Goal: Use online tool/utility: Use online tool/utility

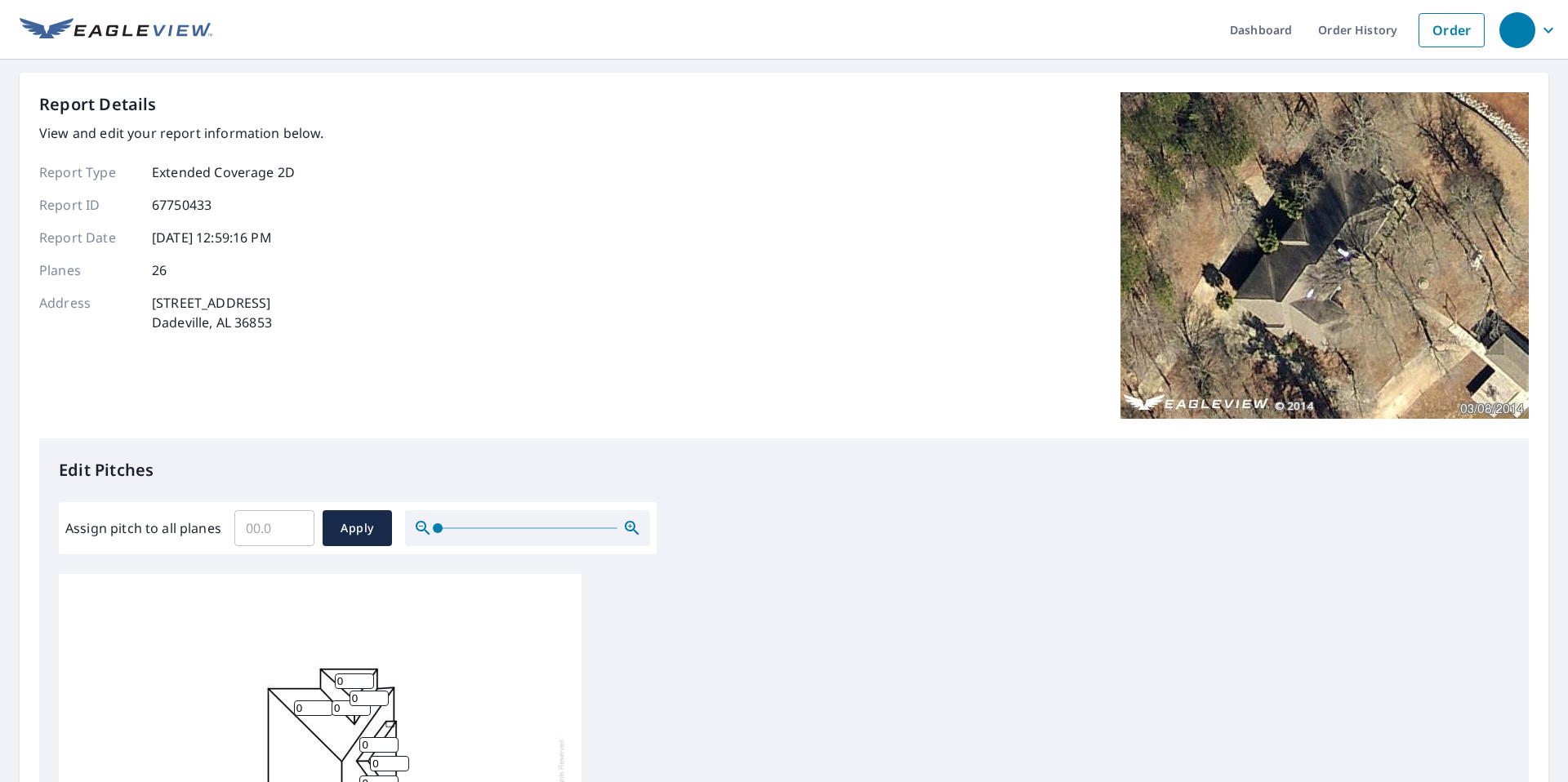
click at [269, 534] on input "Assign pitch to all planes" at bounding box center [274, 528] width 80 height 46
type input "9"
click at [347, 530] on span "Apply" at bounding box center [357, 529] width 43 height 21
type input "9"
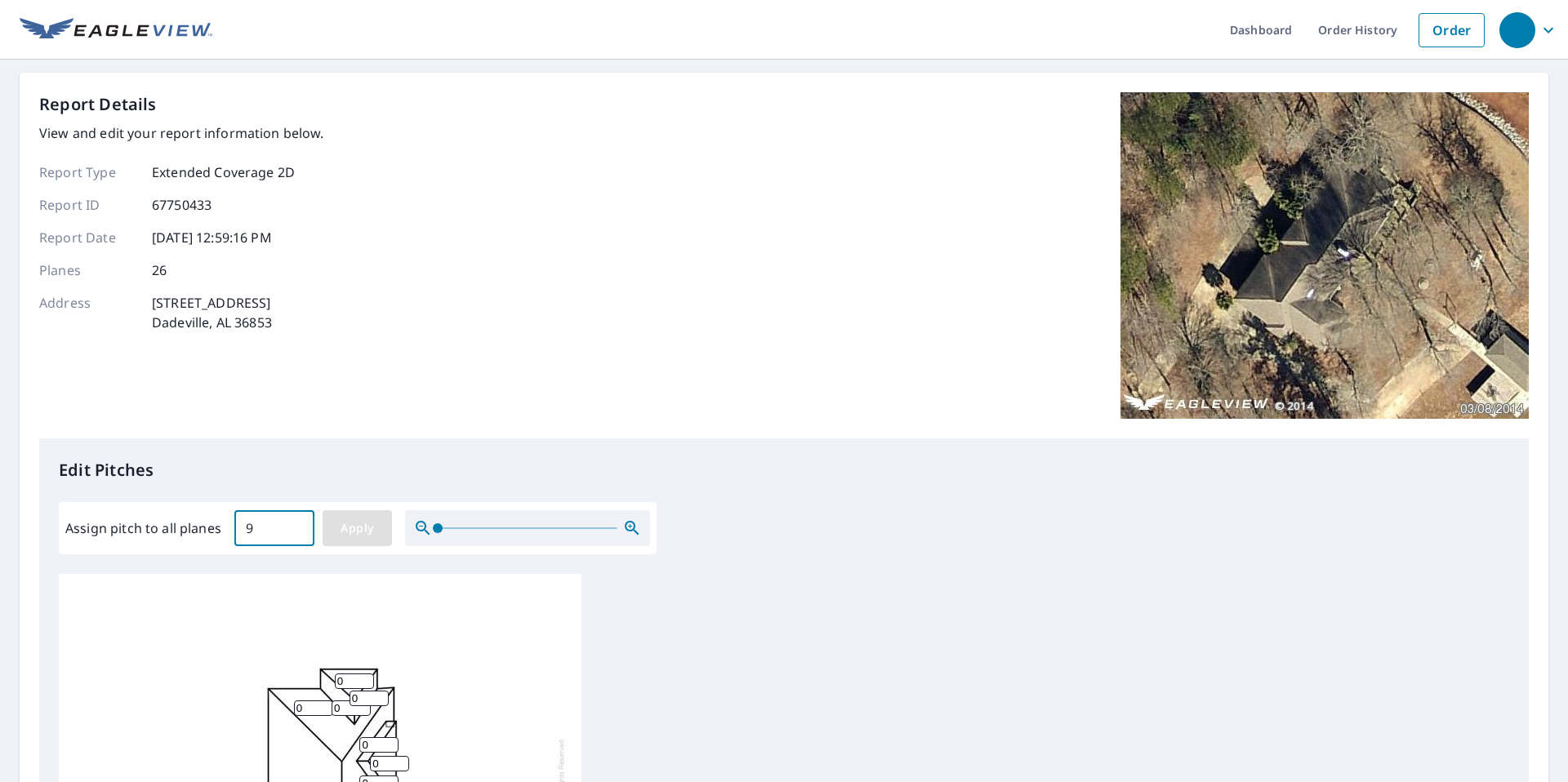
type input "9"
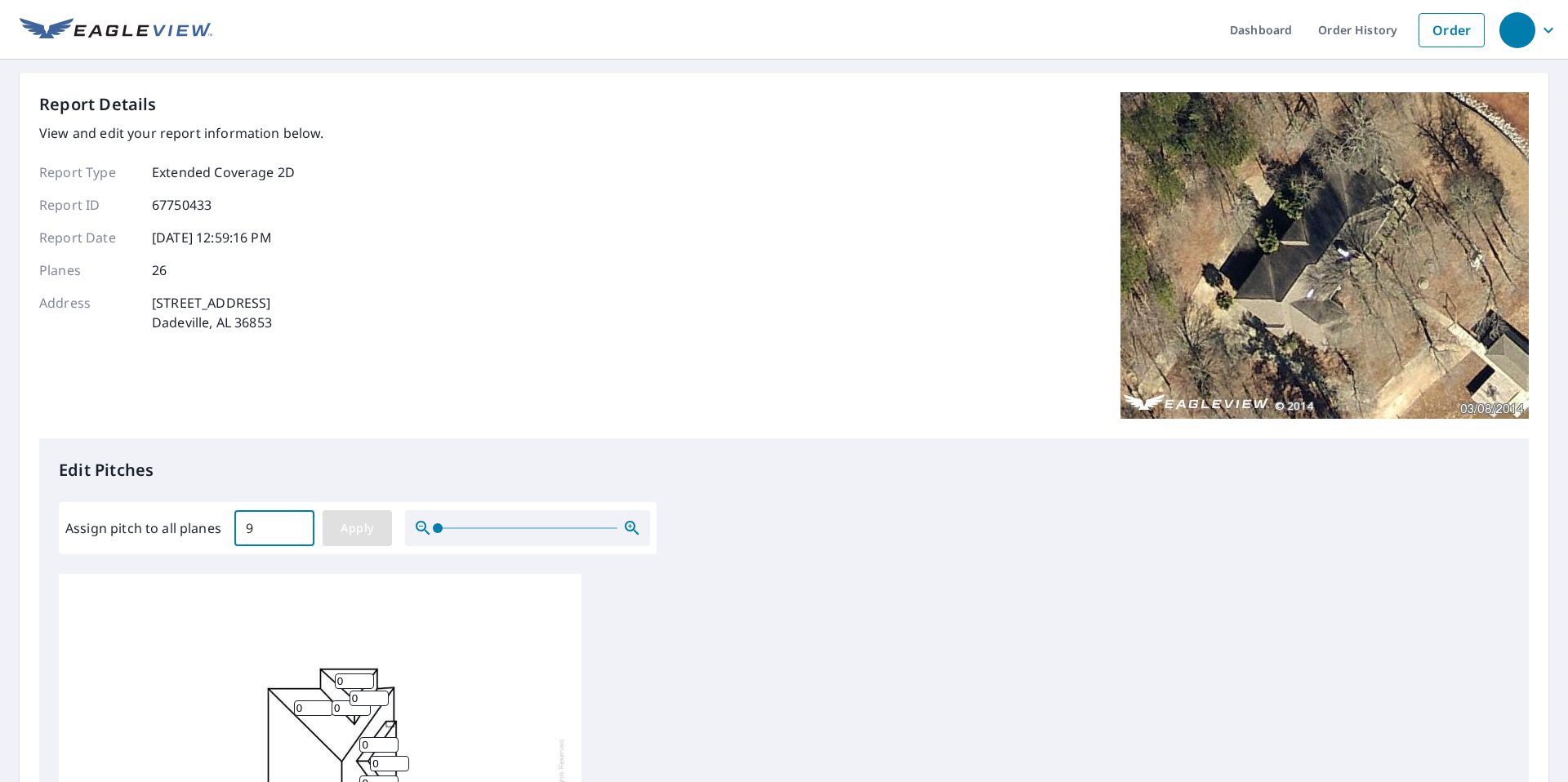
type input "9"
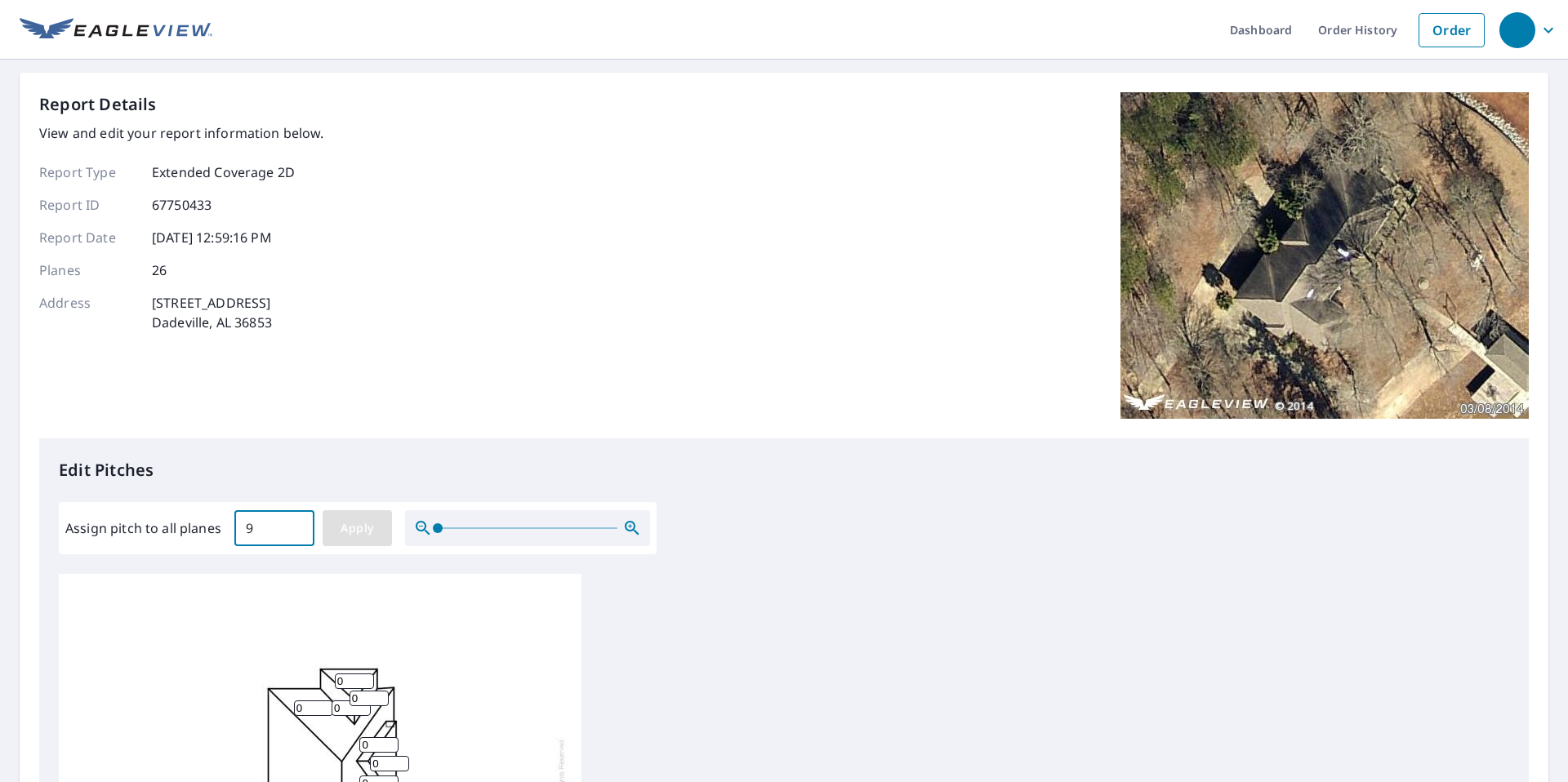
type input "9"
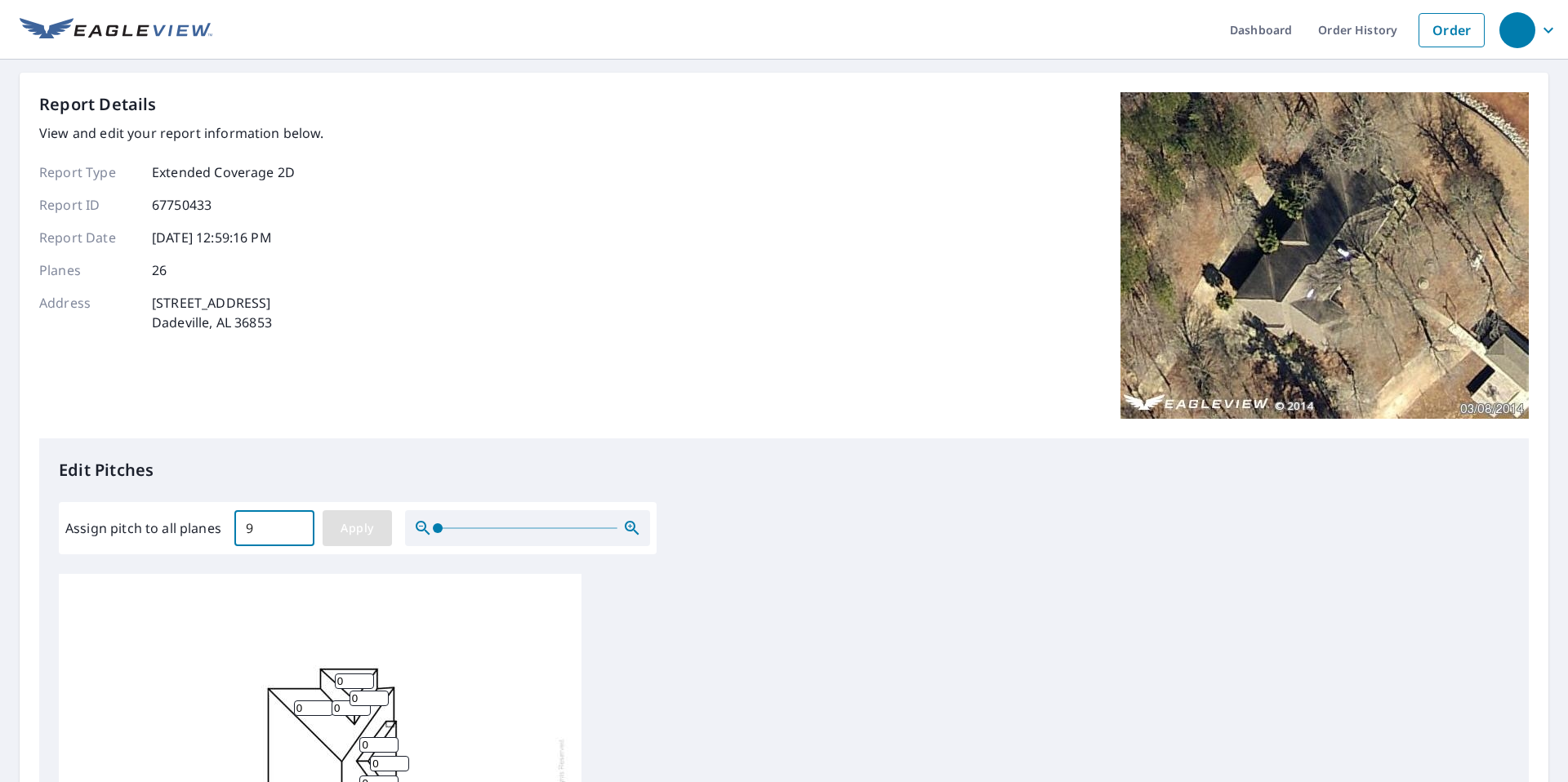
type input "9"
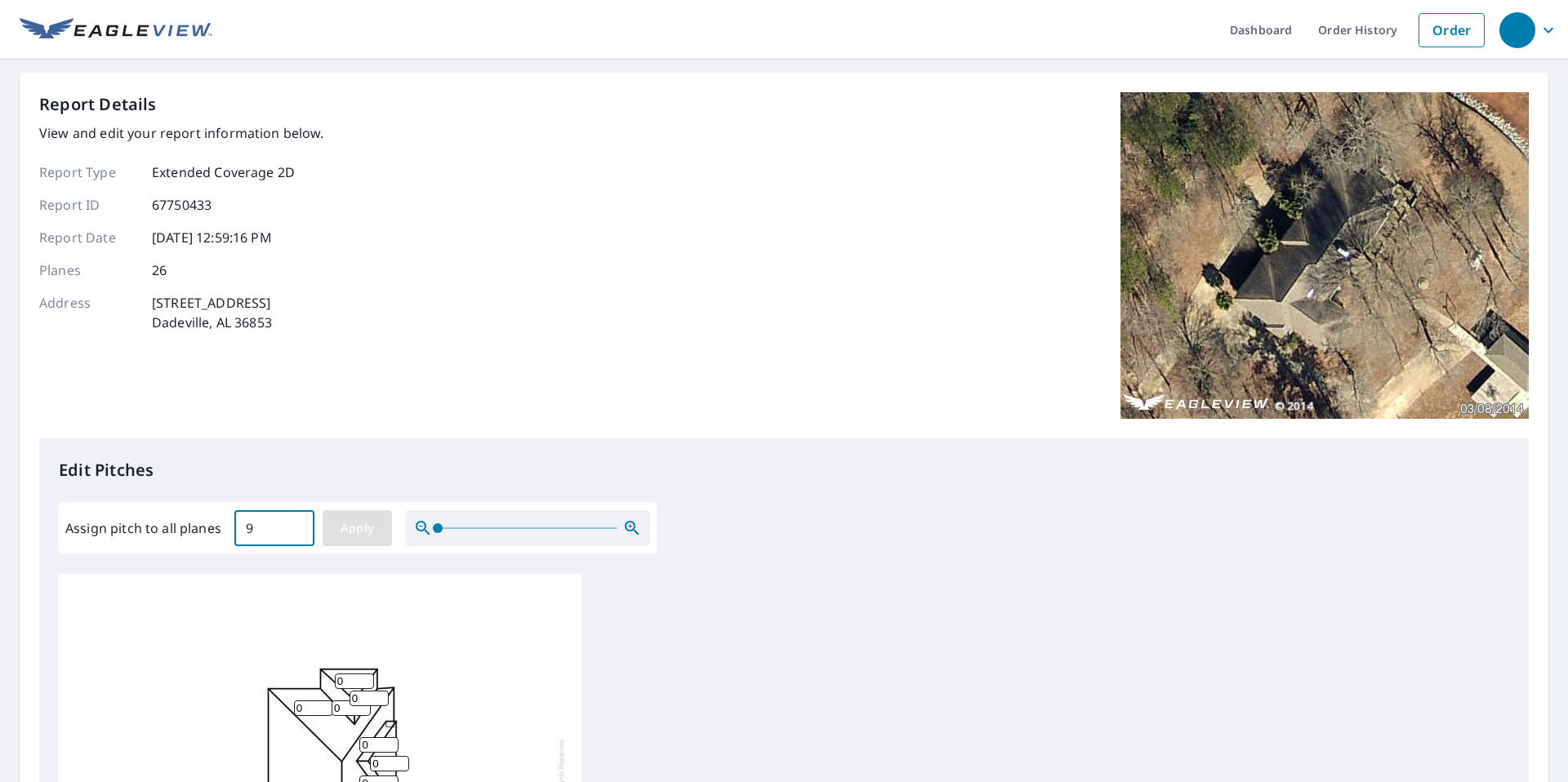
type input "9"
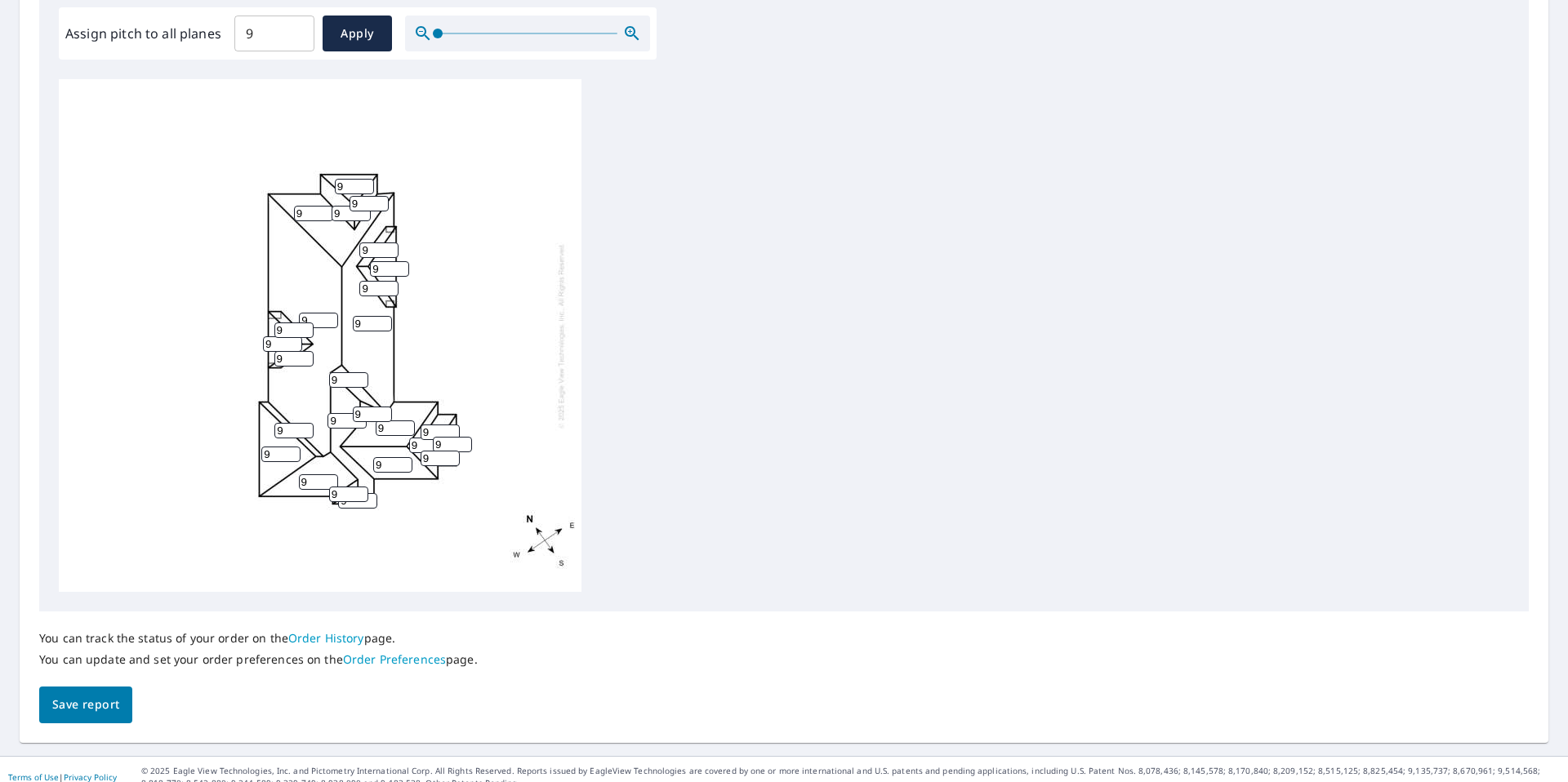
scroll to position [510, 0]
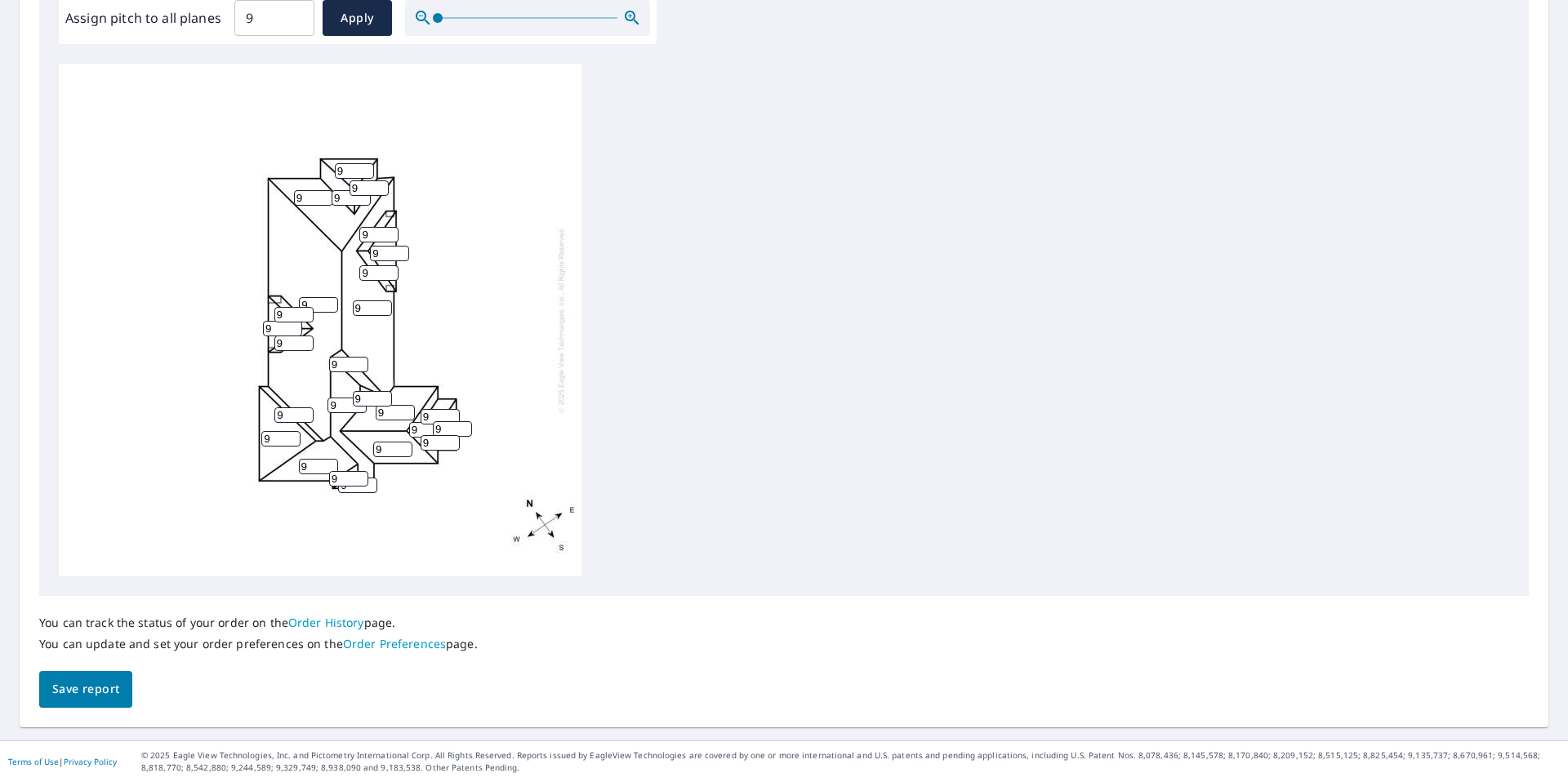
click at [104, 693] on span "Save report" at bounding box center [85, 689] width 67 height 21
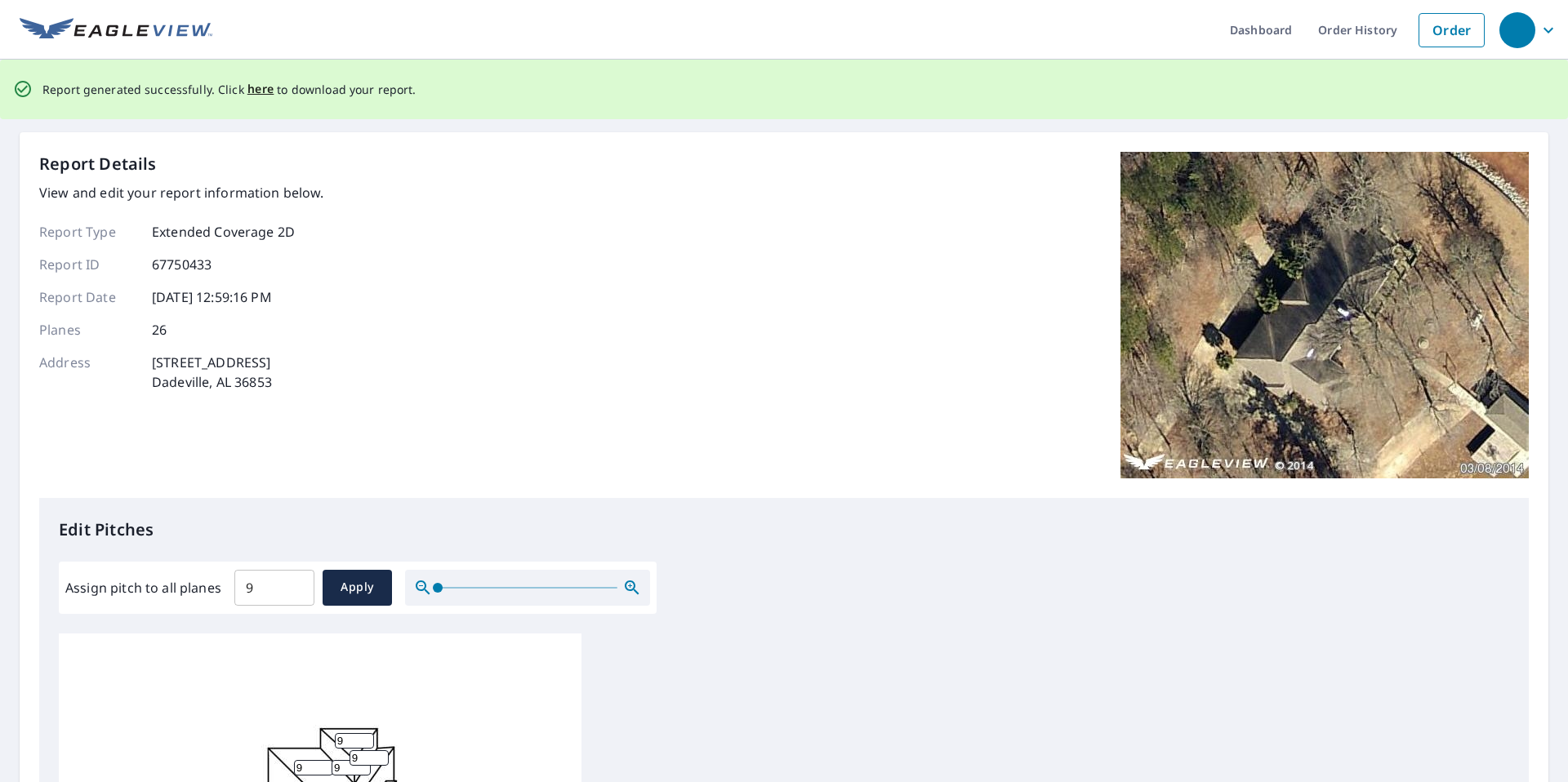
scroll to position [5, 0]
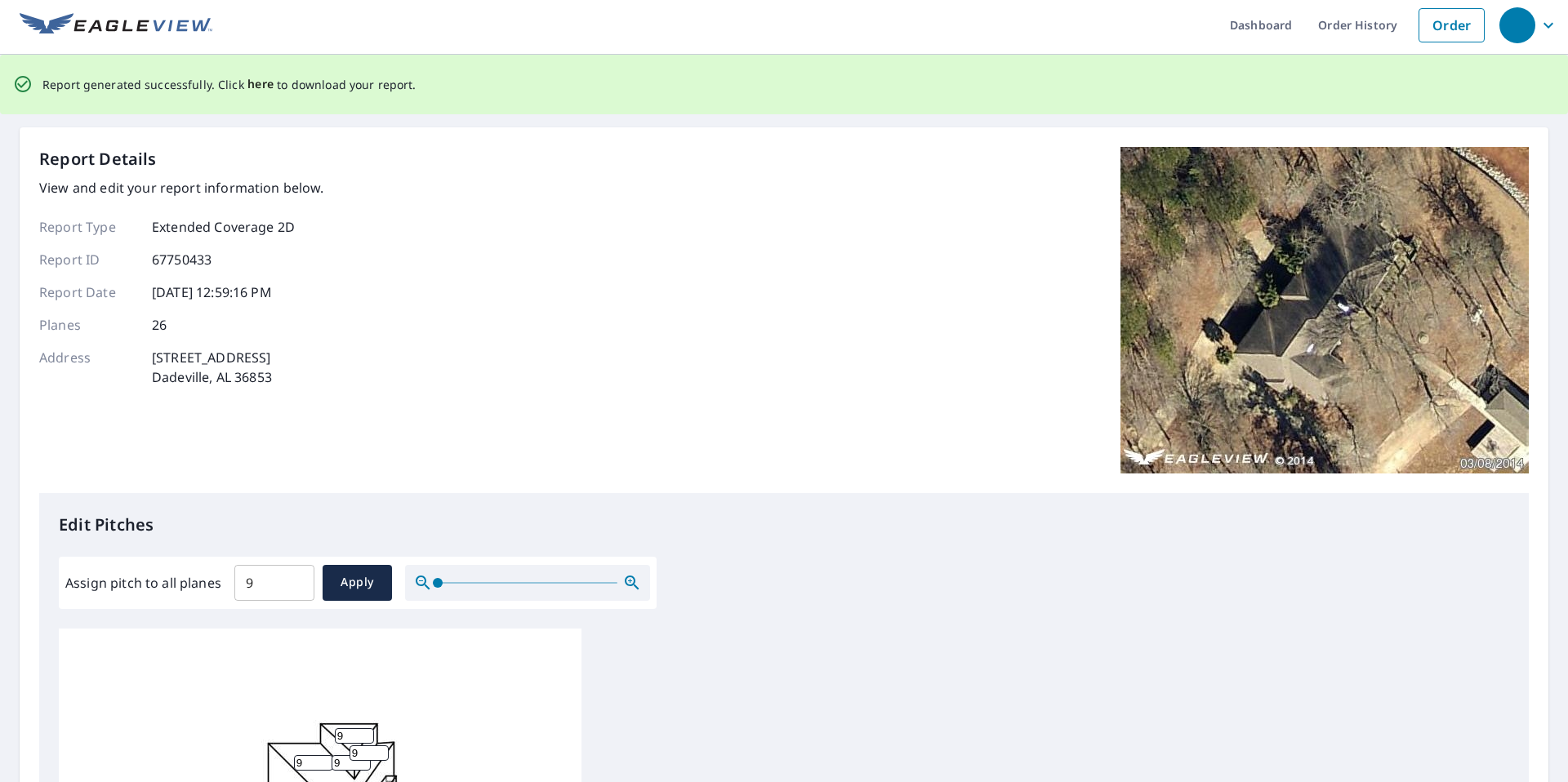
click at [263, 88] on span "here" at bounding box center [261, 84] width 27 height 21
